Goal: Complete application form

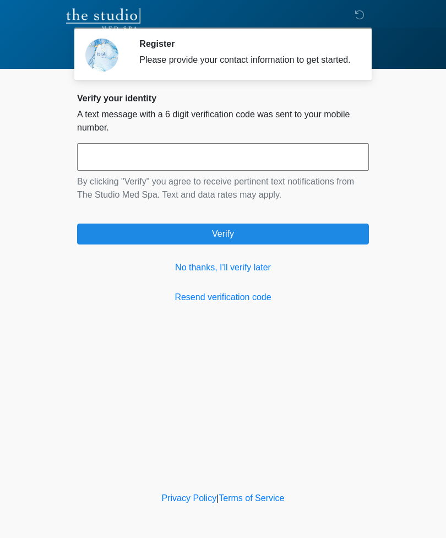
click at [262, 274] on link "No thanks, I'll verify later" at bounding box center [223, 267] width 292 height 13
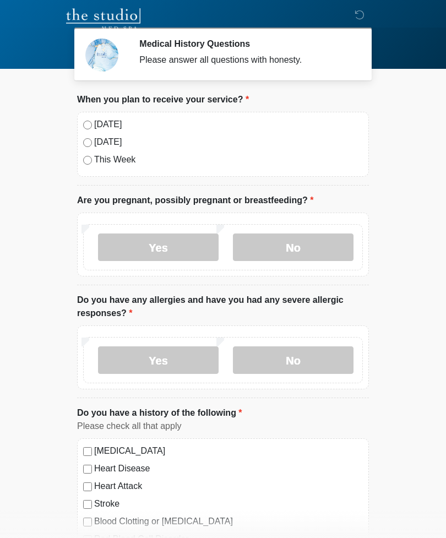
click at [294, 245] on label "No" at bounding box center [293, 247] width 121 height 28
click at [303, 360] on label "No" at bounding box center [293, 360] width 121 height 28
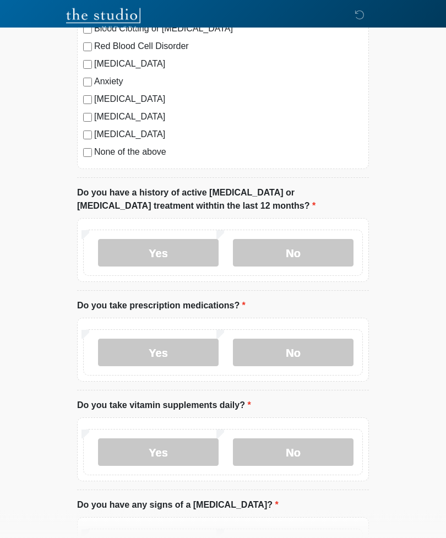
scroll to position [495, 0]
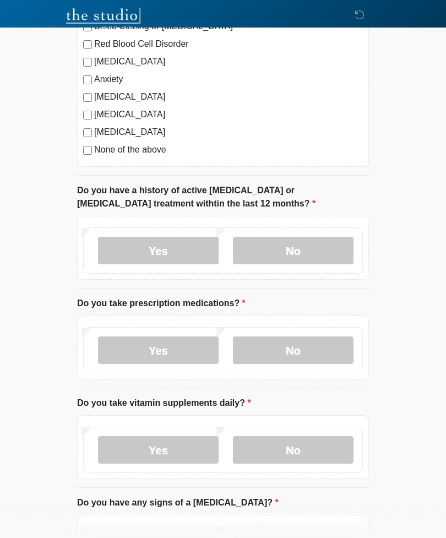
click at [317, 248] on label "No" at bounding box center [293, 251] width 121 height 28
click at [313, 343] on label "No" at bounding box center [293, 350] width 121 height 28
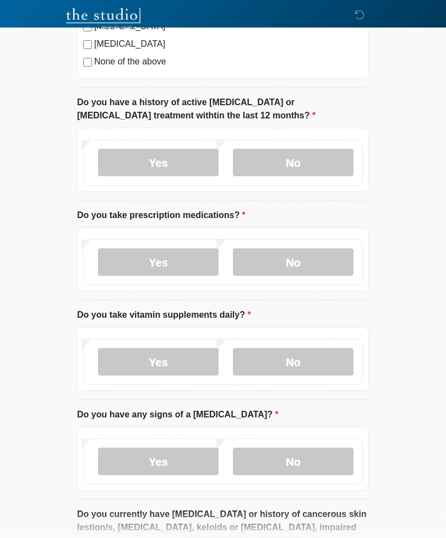
scroll to position [584, 0]
click at [318, 354] on label "No" at bounding box center [293, 361] width 121 height 28
click at [314, 455] on label "No" at bounding box center [293, 461] width 121 height 28
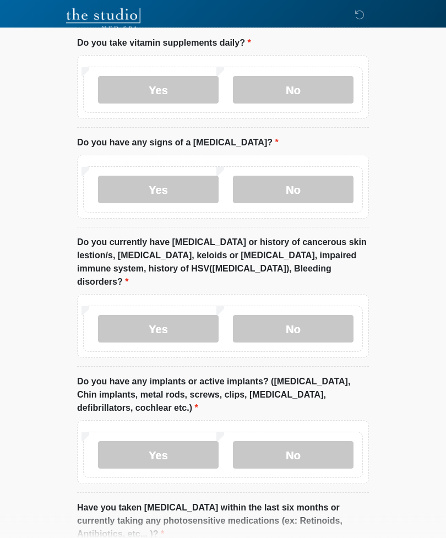
click at [313, 315] on label "No" at bounding box center [293, 329] width 121 height 28
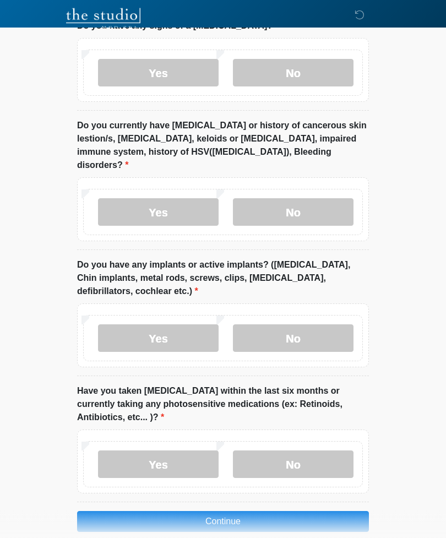
scroll to position [971, 0]
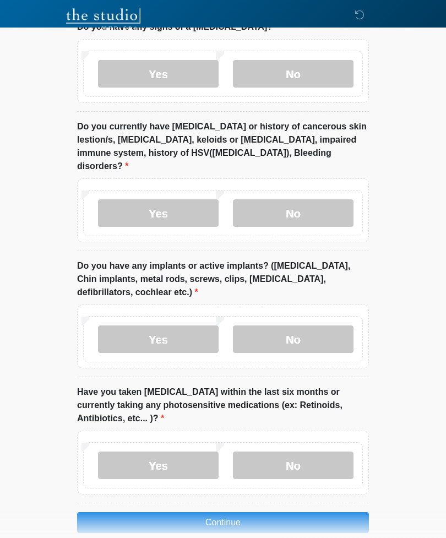
click at [314, 325] on label "No" at bounding box center [293, 339] width 121 height 28
click at [312, 451] on label "No" at bounding box center [293, 465] width 121 height 28
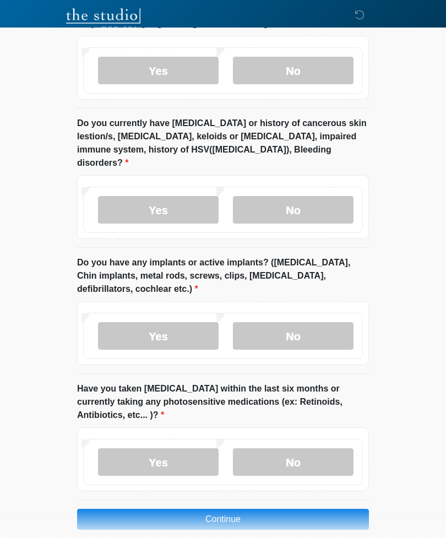
click at [283, 509] on button "Continue" at bounding box center [223, 519] width 292 height 21
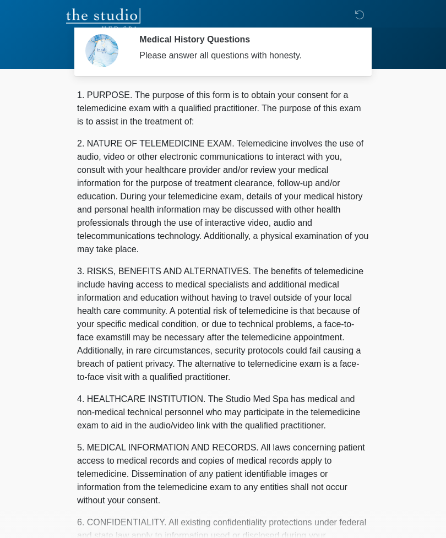
scroll to position [0, 0]
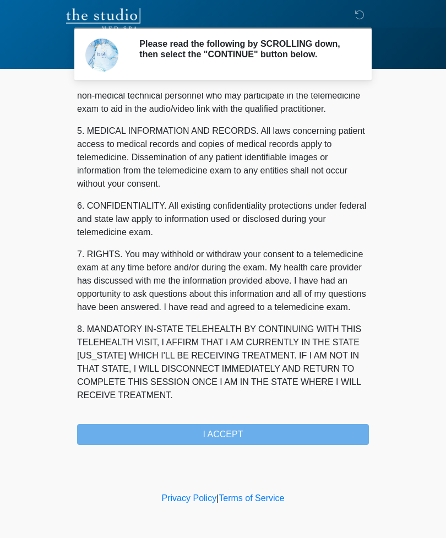
click at [260, 444] on div "1. PURPOSE. The purpose of this form is to obtain your consent for a telemedici…" at bounding box center [223, 269] width 292 height 352
click at [260, 443] on div "1. PURPOSE. The purpose of this form is to obtain your consent for a telemedici…" at bounding box center [223, 269] width 292 height 352
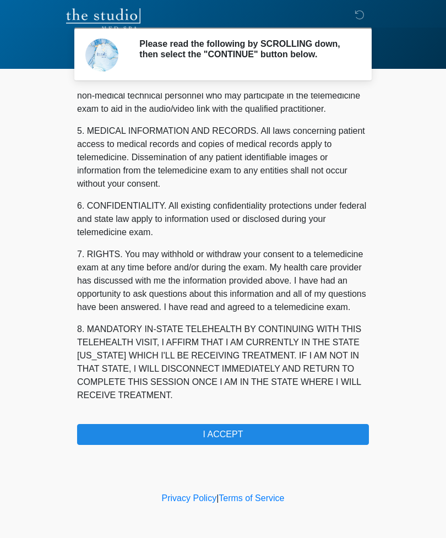
scroll to position [334, 0]
click at [261, 436] on button "I ACCEPT" at bounding box center [223, 434] width 292 height 21
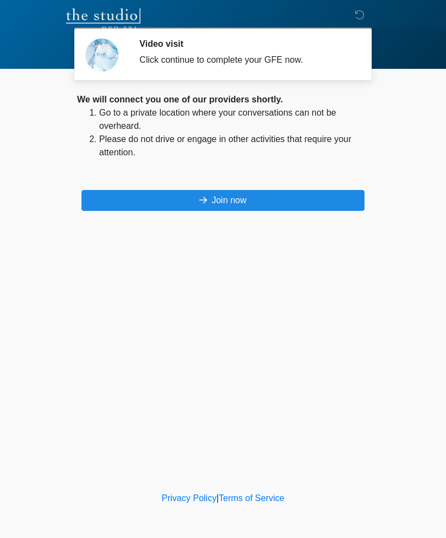
click at [288, 209] on button "Join now" at bounding box center [222, 200] width 283 height 21
